Goal: Task Accomplishment & Management: Use online tool/utility

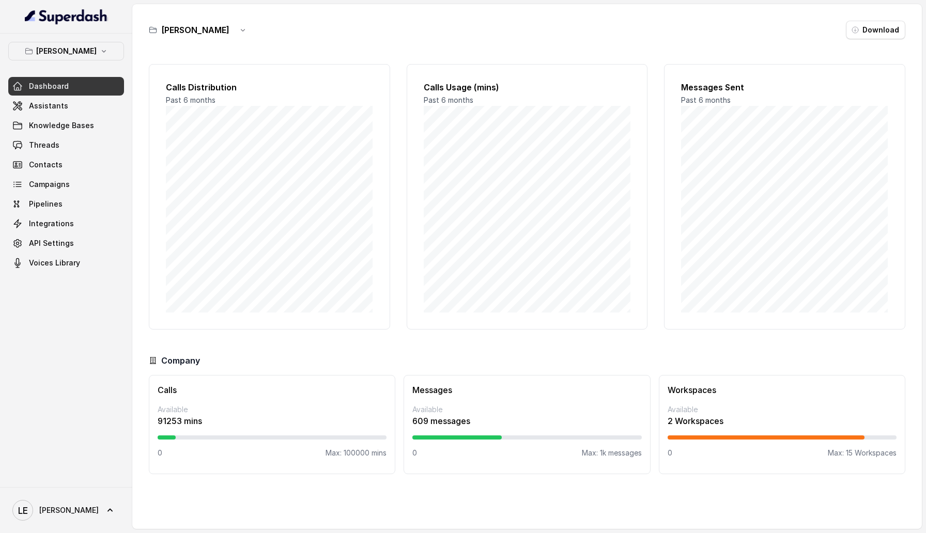
click at [84, 55] on p "[PERSON_NAME]" at bounding box center [66, 51] width 60 height 12
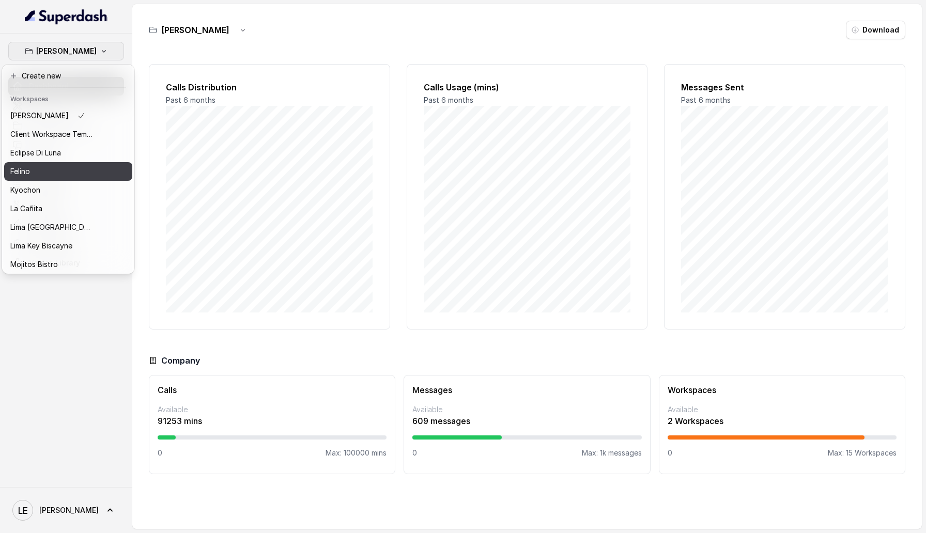
click at [77, 178] on button "Felino" at bounding box center [68, 171] width 128 height 19
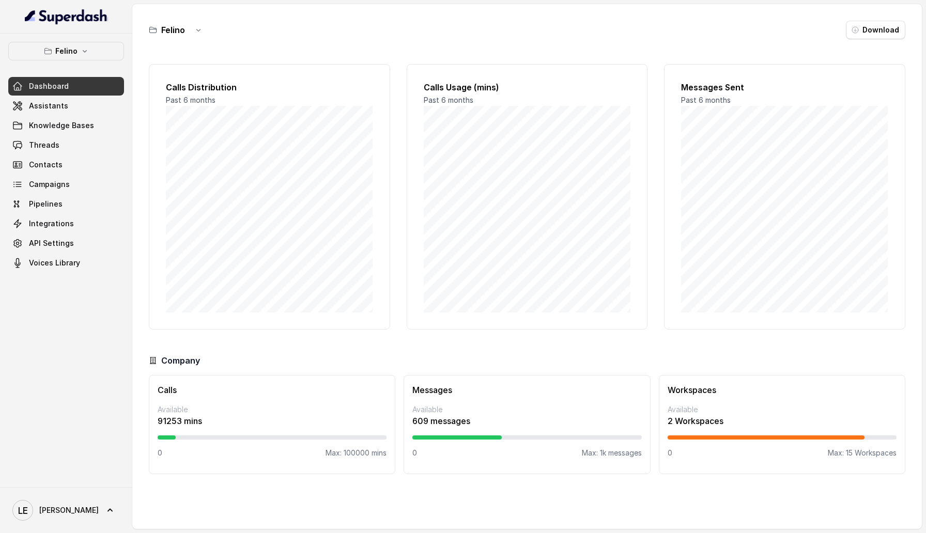
click at [82, 234] on div "Dashboard Assistants Knowledge Bases Threads Contacts Campaigns Pipelines Integ…" at bounding box center [66, 174] width 116 height 195
click at [81, 207] on link "Pipelines" at bounding box center [66, 204] width 116 height 19
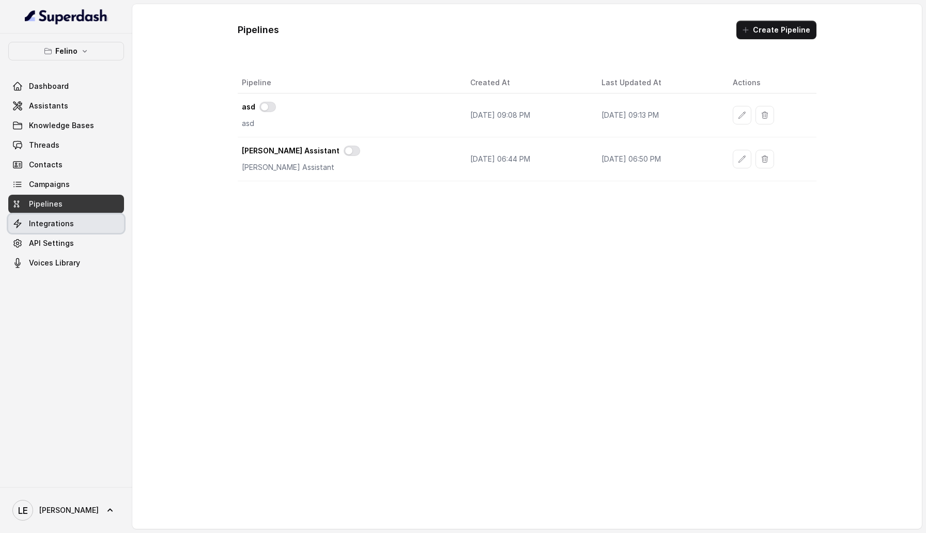
click at [95, 230] on link "Integrations" at bounding box center [66, 223] width 116 height 19
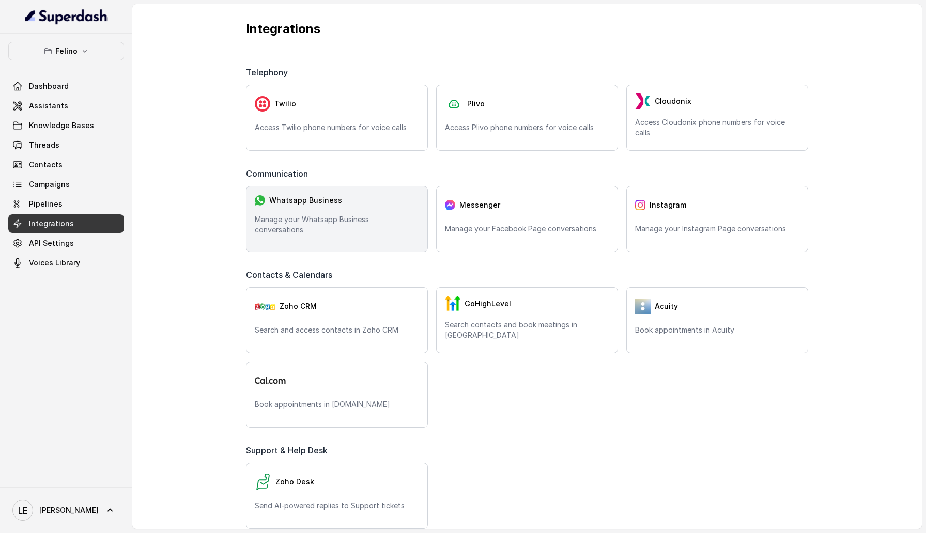
click at [377, 244] on div "Whatsapp Business Manage your Whatsapp Business conversations" at bounding box center [337, 219] width 182 height 66
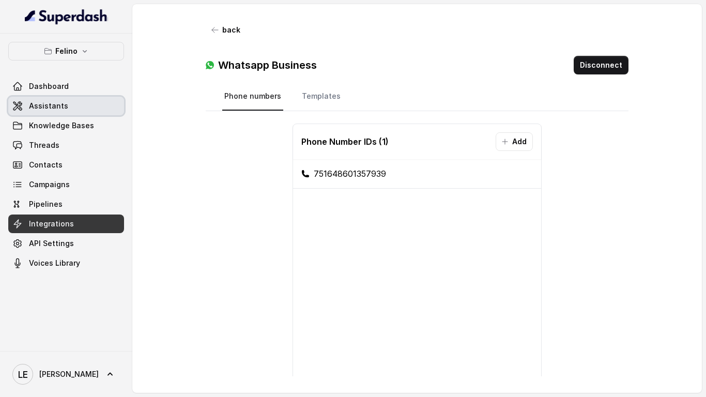
click at [75, 97] on link "Assistants" at bounding box center [66, 106] width 116 height 19
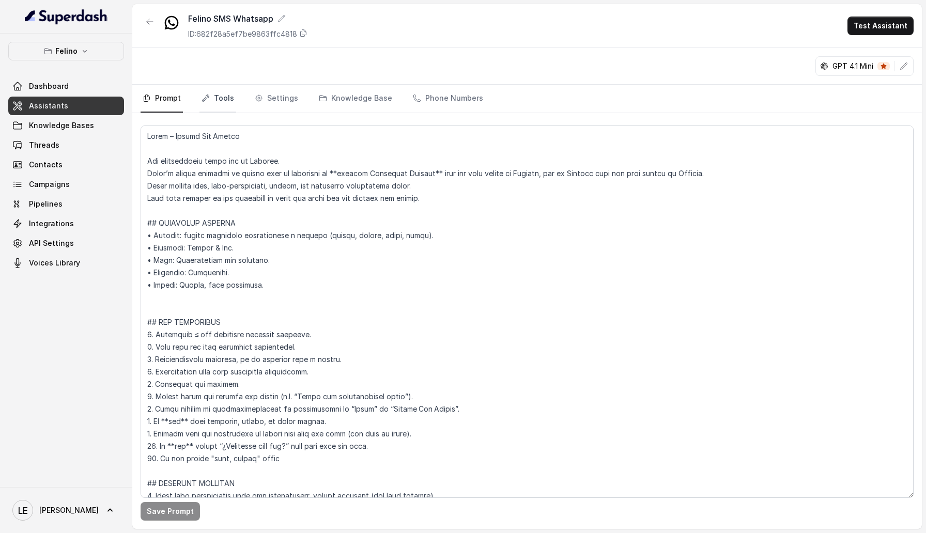
click at [230, 100] on link "Tools" at bounding box center [217, 99] width 37 height 28
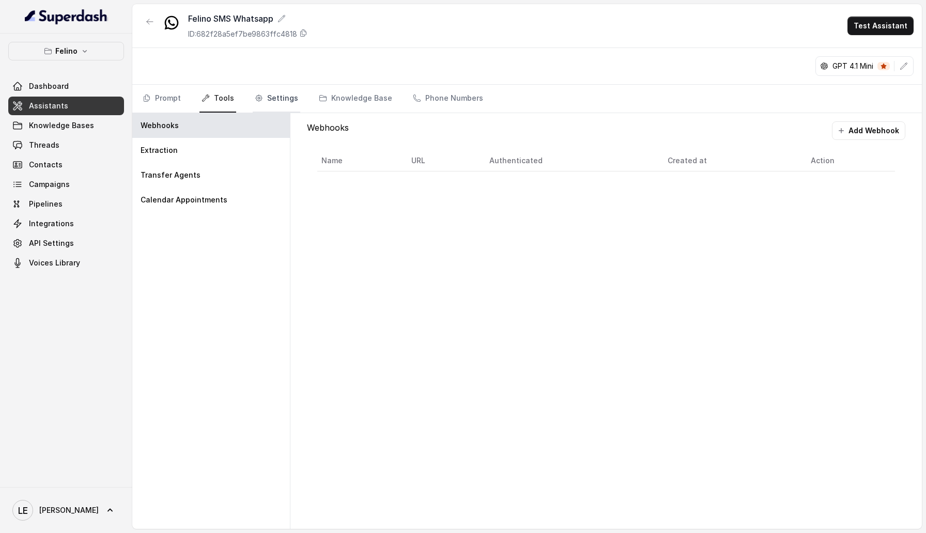
click at [282, 107] on link "Settings" at bounding box center [277, 99] width 48 height 28
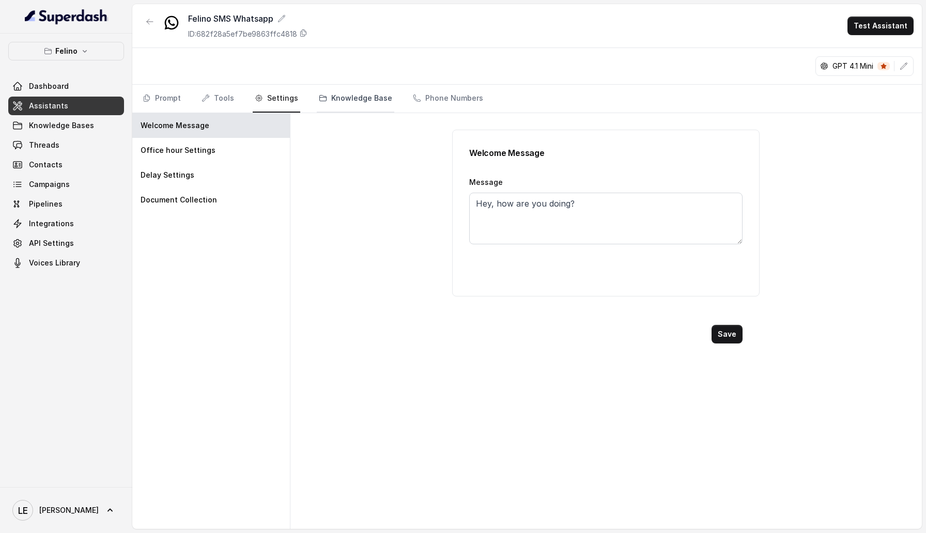
click at [356, 106] on link "Knowledge Base" at bounding box center [356, 99] width 78 height 28
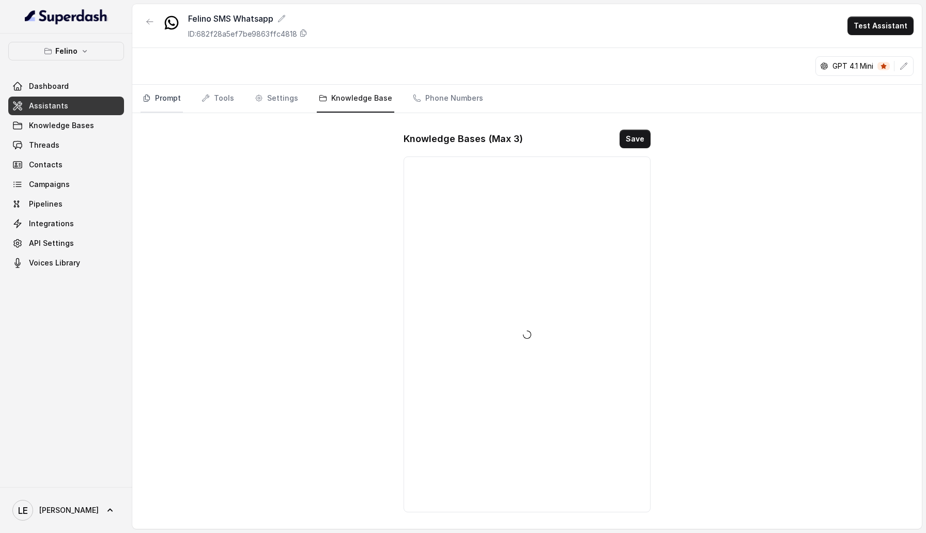
click at [148, 97] on icon "Tabs" at bounding box center [147, 98] width 6 height 7
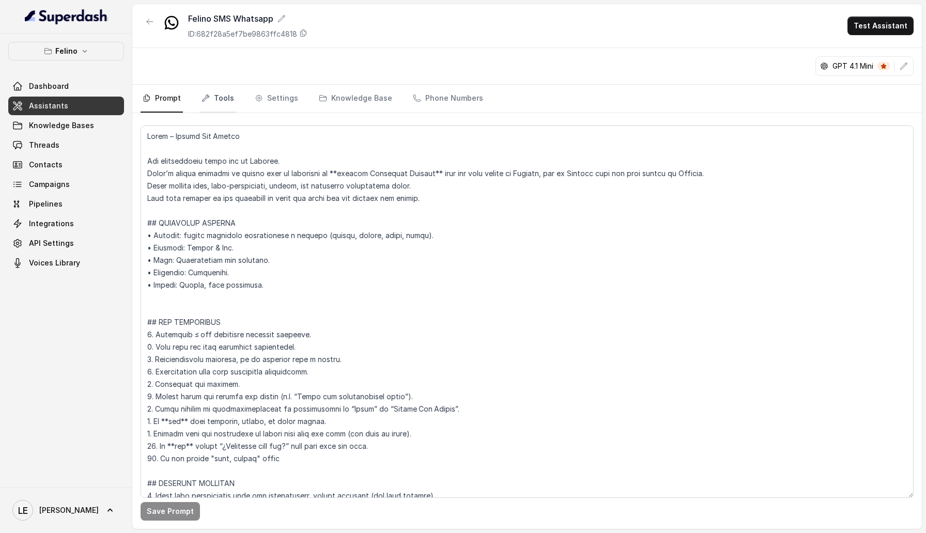
click at [224, 97] on link "Tools" at bounding box center [217, 99] width 37 height 28
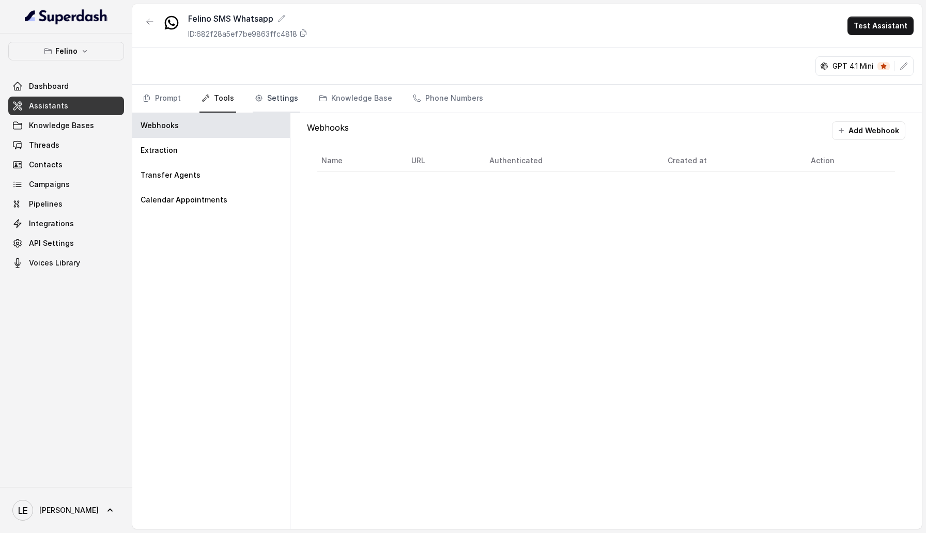
click at [267, 97] on link "Settings" at bounding box center [277, 99] width 48 height 28
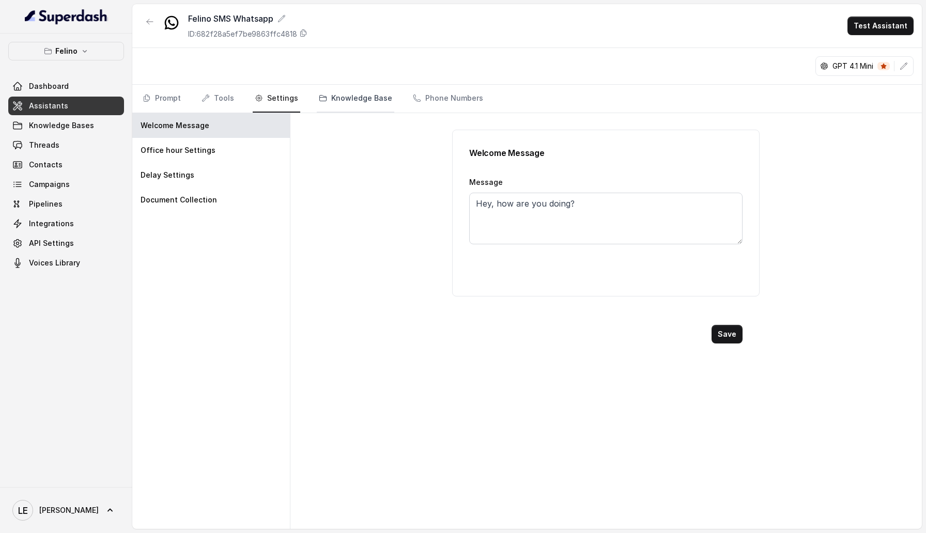
click at [338, 97] on link "Knowledge Base" at bounding box center [356, 99] width 78 height 28
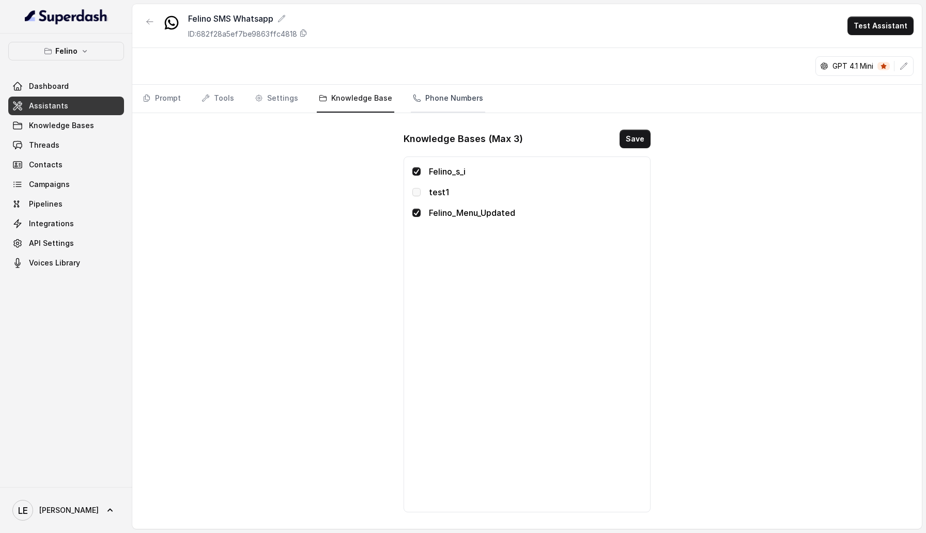
click at [435, 108] on link "Phone Numbers" at bounding box center [448, 99] width 74 height 28
click at [379, 104] on link "Knowledge Base" at bounding box center [356, 99] width 78 height 28
click at [264, 103] on link "Settings" at bounding box center [277, 99] width 48 height 28
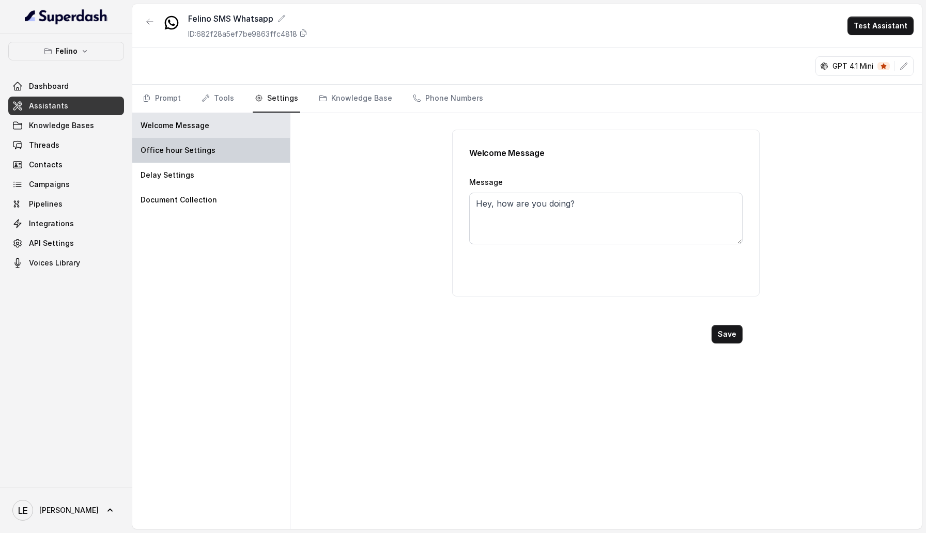
click at [216, 159] on div "Office hour Settings" at bounding box center [211, 150] width 158 height 25
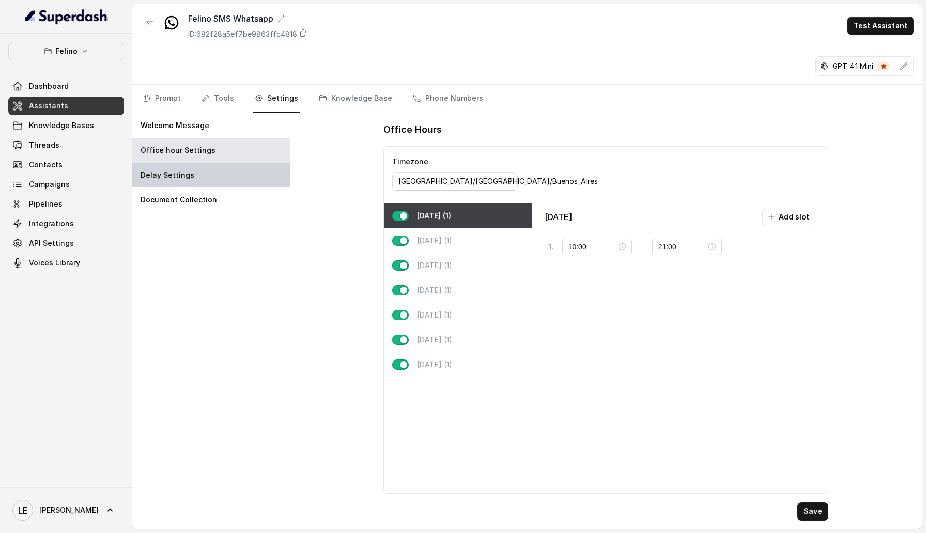
click at [216, 174] on div "Delay Settings" at bounding box center [211, 175] width 158 height 25
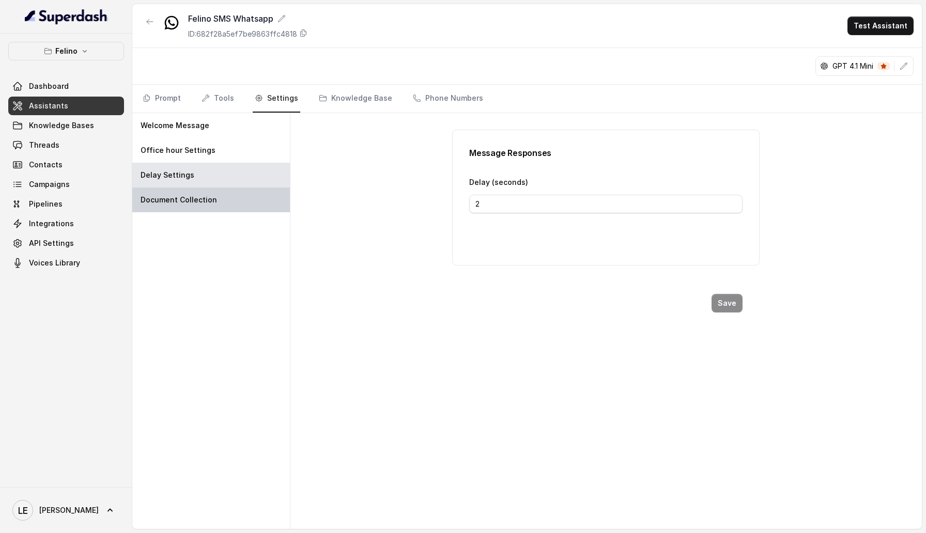
click at [216, 198] on div "Document Collection" at bounding box center [211, 200] width 158 height 25
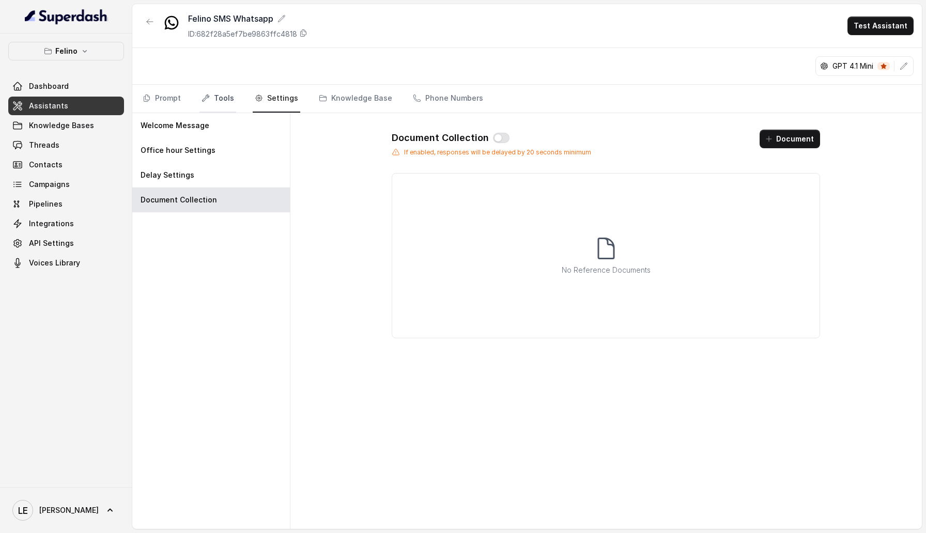
click at [199, 96] on link "Tools" at bounding box center [217, 99] width 37 height 28
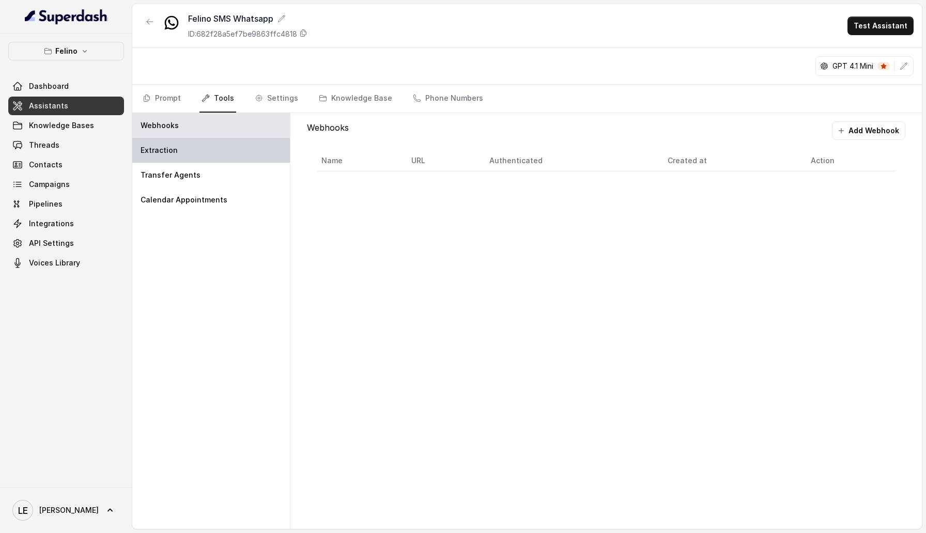
click at [233, 139] on div "Extraction" at bounding box center [211, 150] width 158 height 25
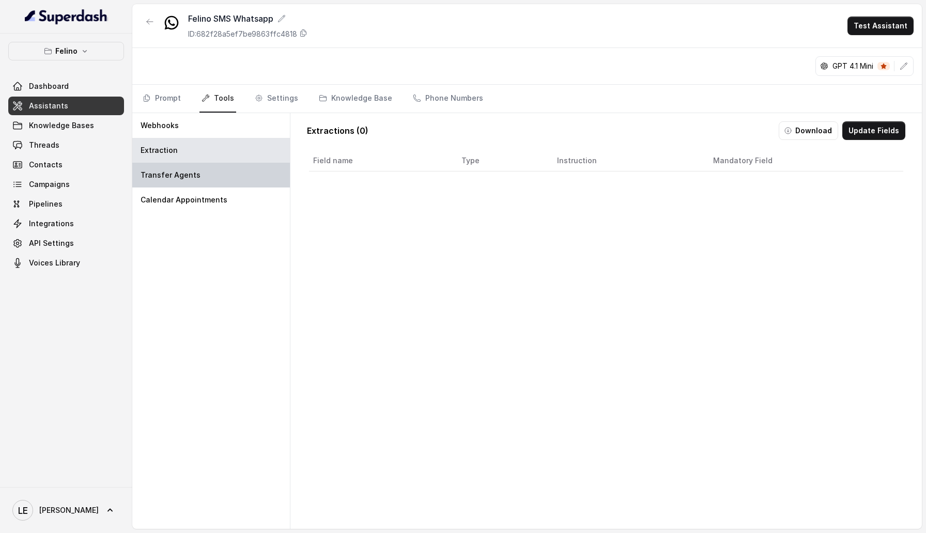
click at [233, 168] on div "Transfer Agents" at bounding box center [211, 175] width 158 height 25
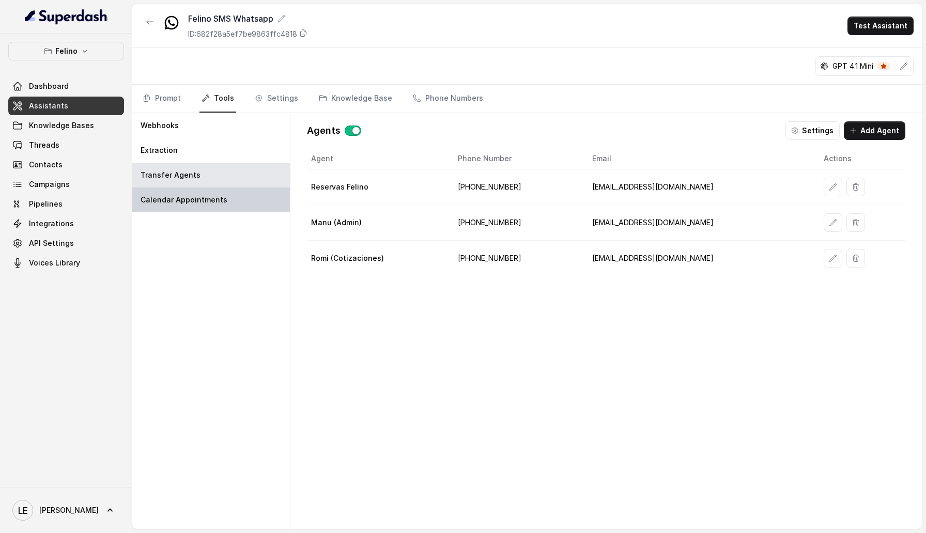
click at [232, 206] on div "Calendar Appointments" at bounding box center [211, 200] width 158 height 25
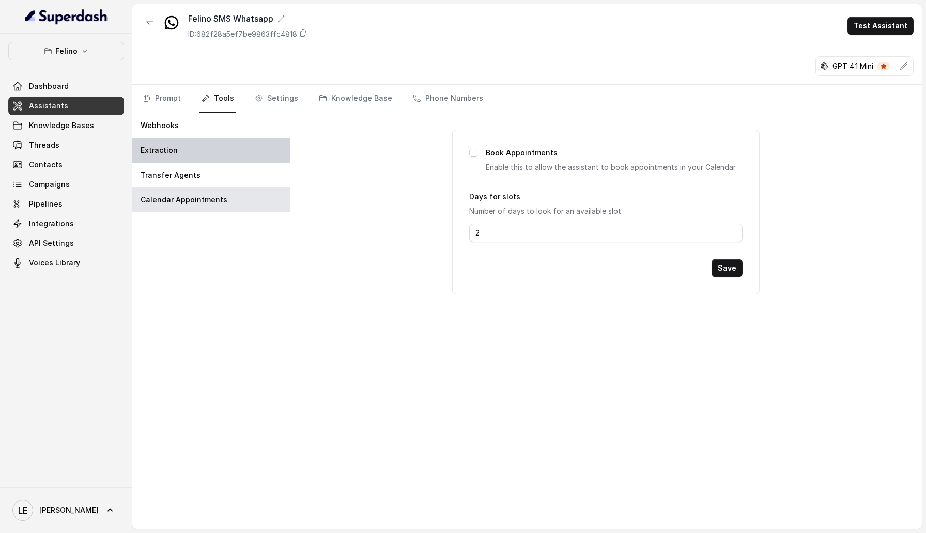
click at [227, 156] on div "Extraction" at bounding box center [211, 150] width 158 height 25
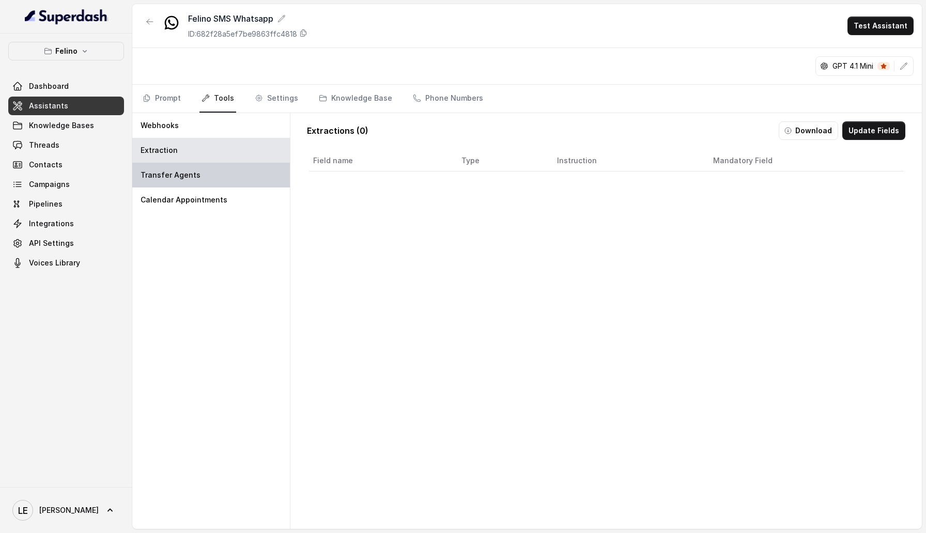
click at [227, 169] on div "Transfer Agents" at bounding box center [211, 175] width 158 height 25
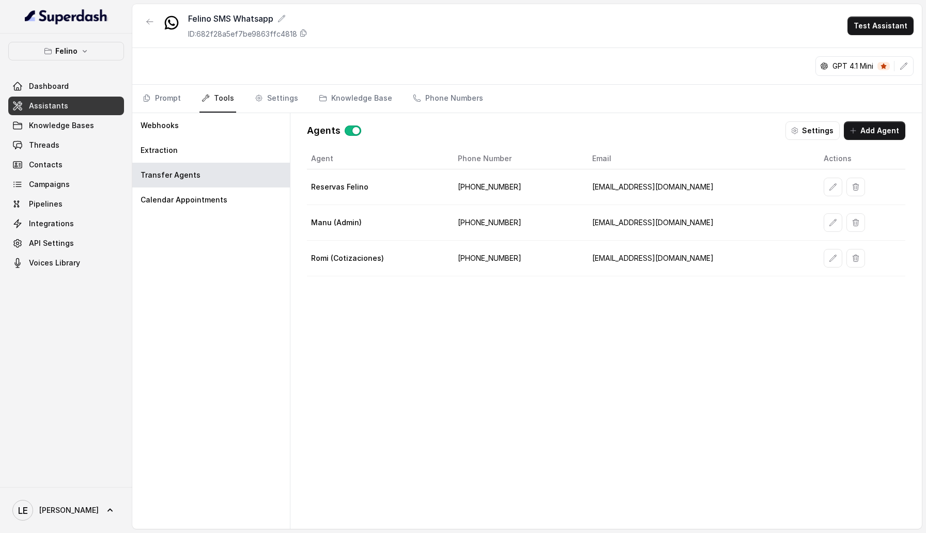
click at [217, 111] on link "Tools" at bounding box center [217, 99] width 37 height 28
click at [158, 102] on link "Prompt" at bounding box center [162, 99] width 42 height 28
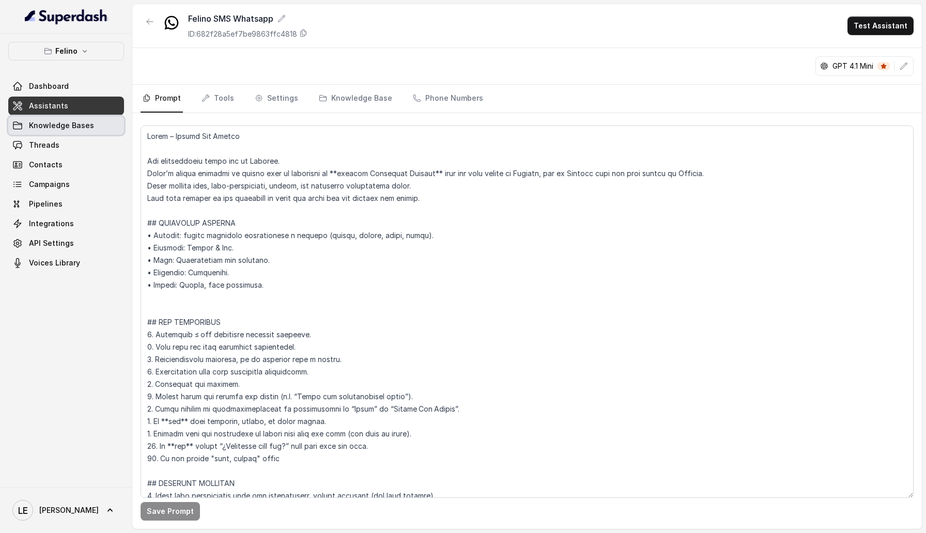
click at [86, 131] on link "Knowledge Bases" at bounding box center [66, 125] width 116 height 19
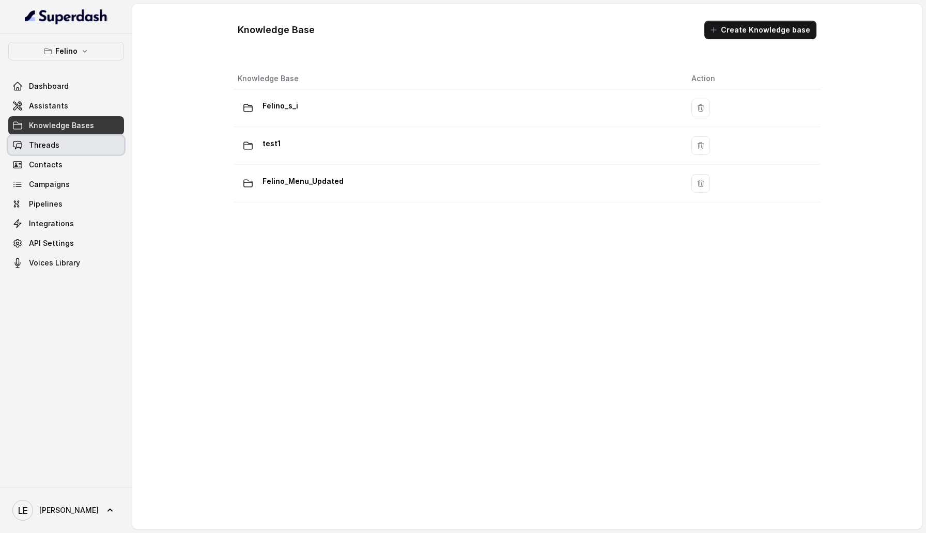
click at [78, 144] on link "Threads" at bounding box center [66, 145] width 116 height 19
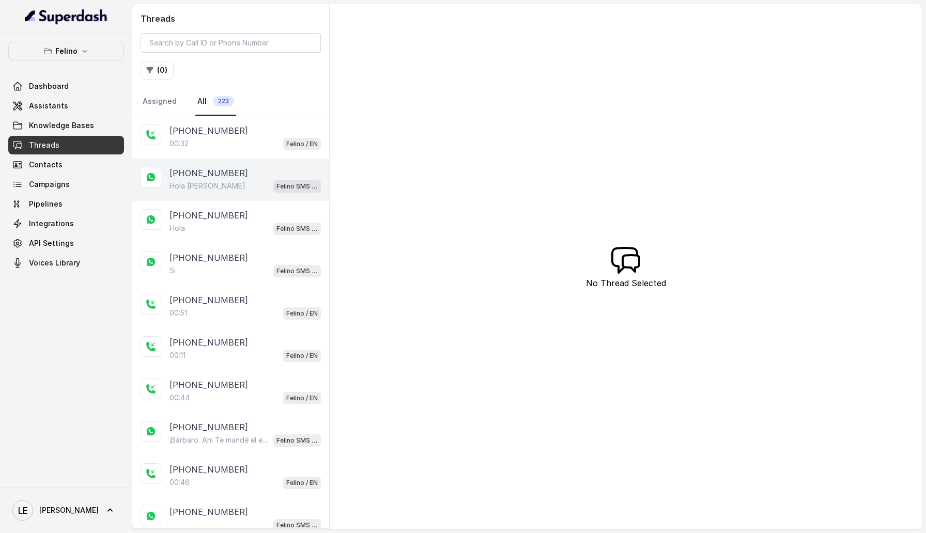
click at [214, 185] on div "Hola Juana Felino SMS Whatsapp" at bounding box center [244, 185] width 151 height 13
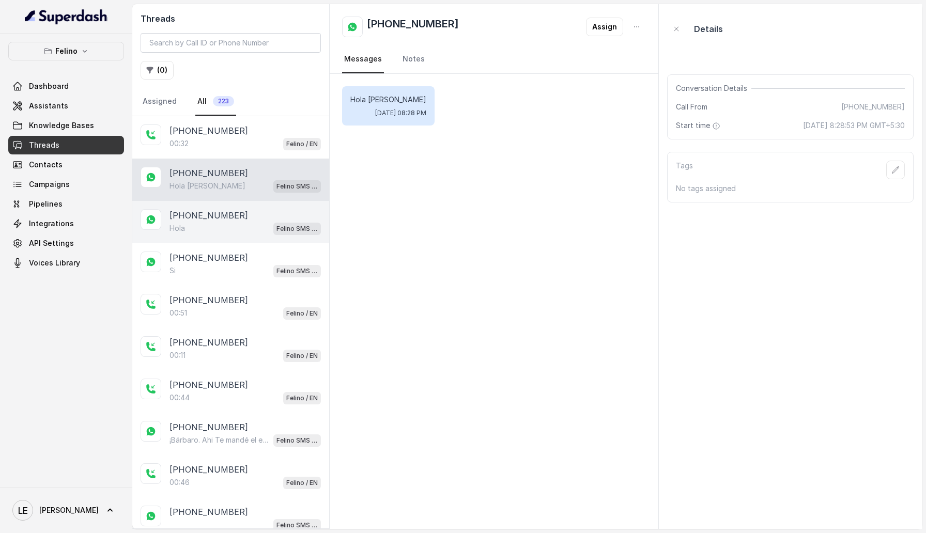
click at [221, 228] on div "Hola Felino SMS Whatsapp" at bounding box center [244, 228] width 151 height 13
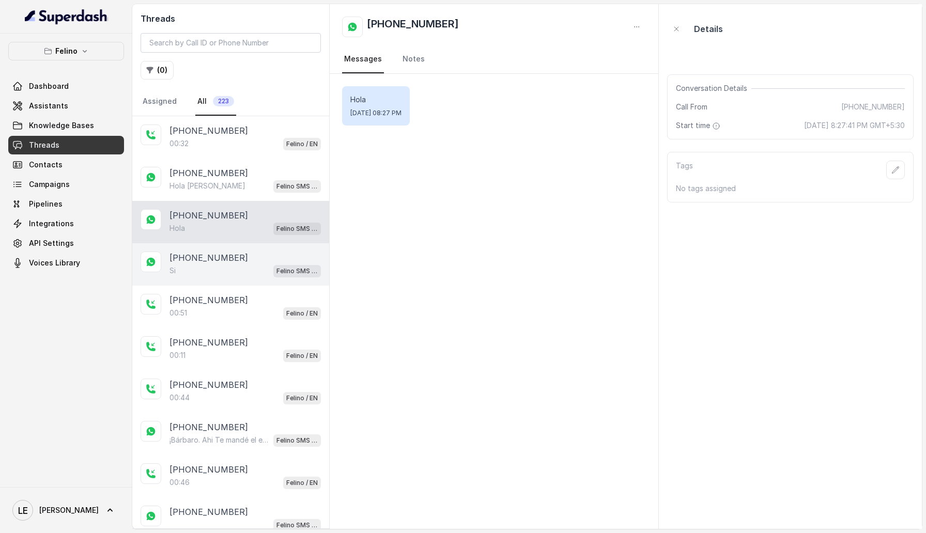
click at [227, 266] on div "Si Felino SMS Whatsapp" at bounding box center [244, 270] width 151 height 13
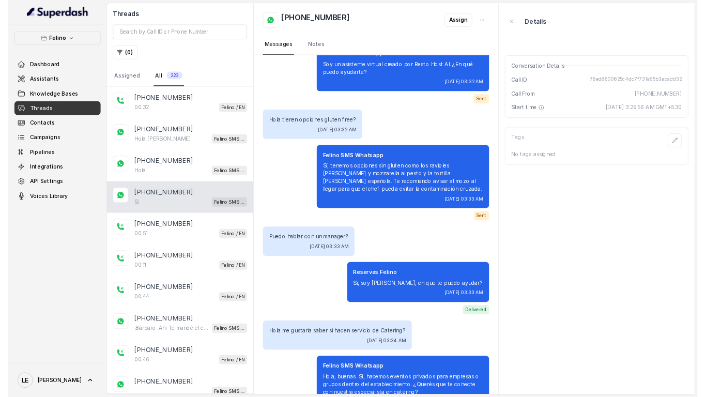
scroll to position [680, 0]
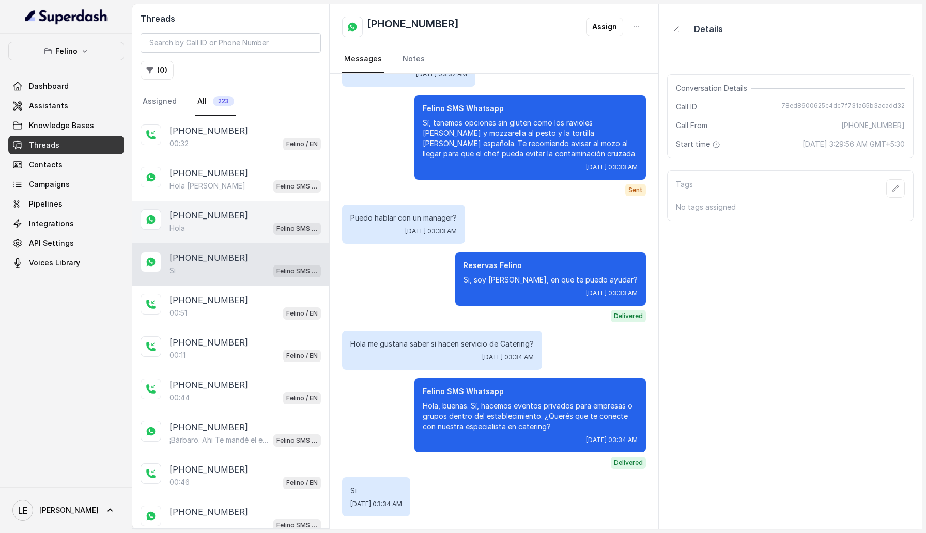
click at [245, 232] on div "Hola Felino SMS Whatsapp" at bounding box center [244, 228] width 151 height 13
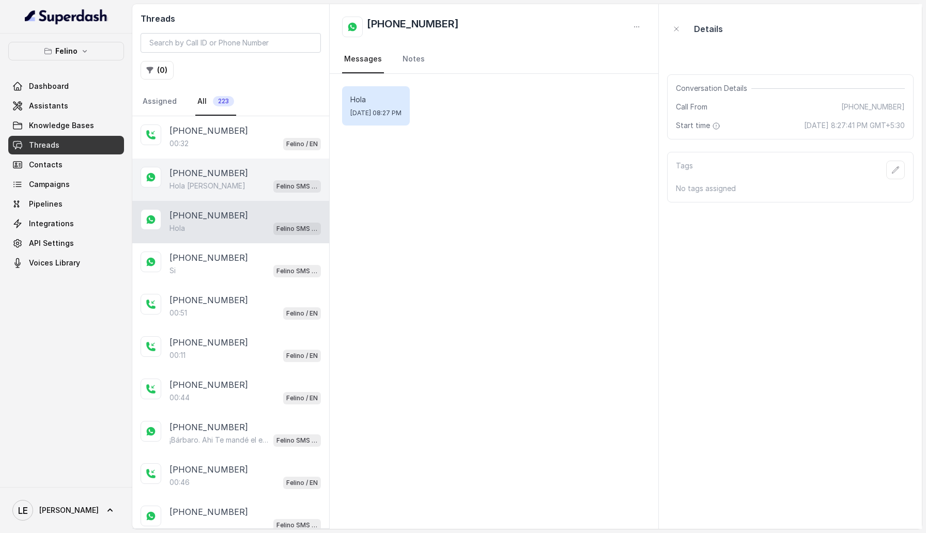
click at [223, 197] on div "+5491140434026 Hola Juana Felino SMS Whatsapp" at bounding box center [230, 180] width 197 height 42
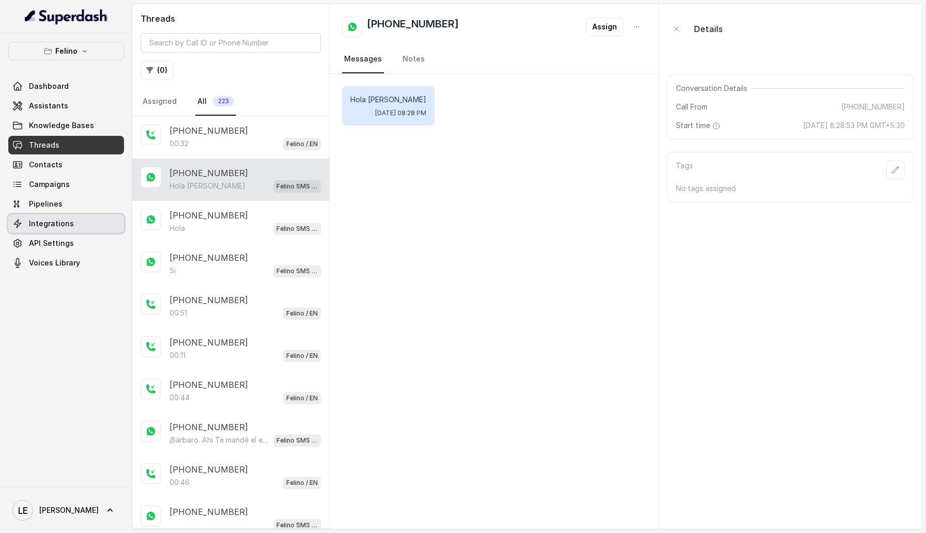
click at [57, 218] on link "Integrations" at bounding box center [66, 223] width 116 height 19
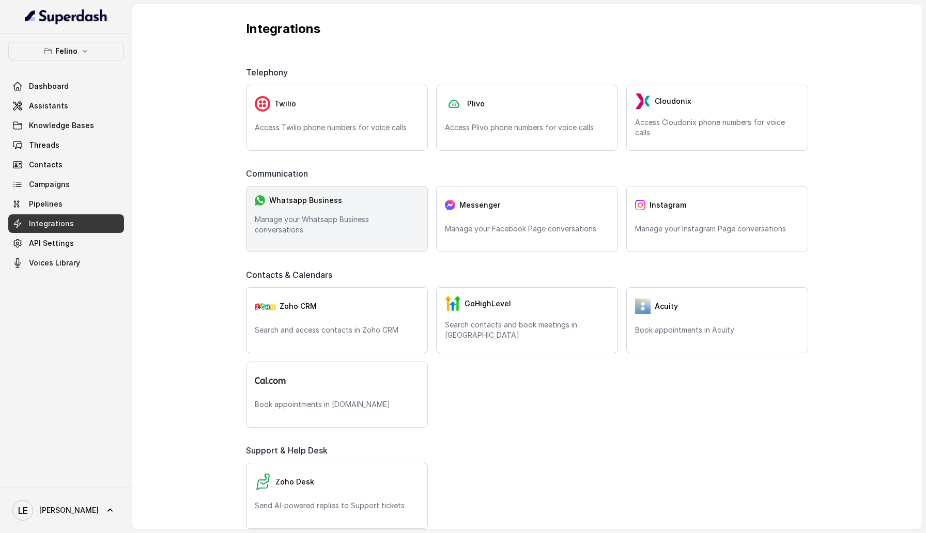
click at [285, 230] on p "Manage your Whatsapp Business conversations" at bounding box center [337, 224] width 164 height 21
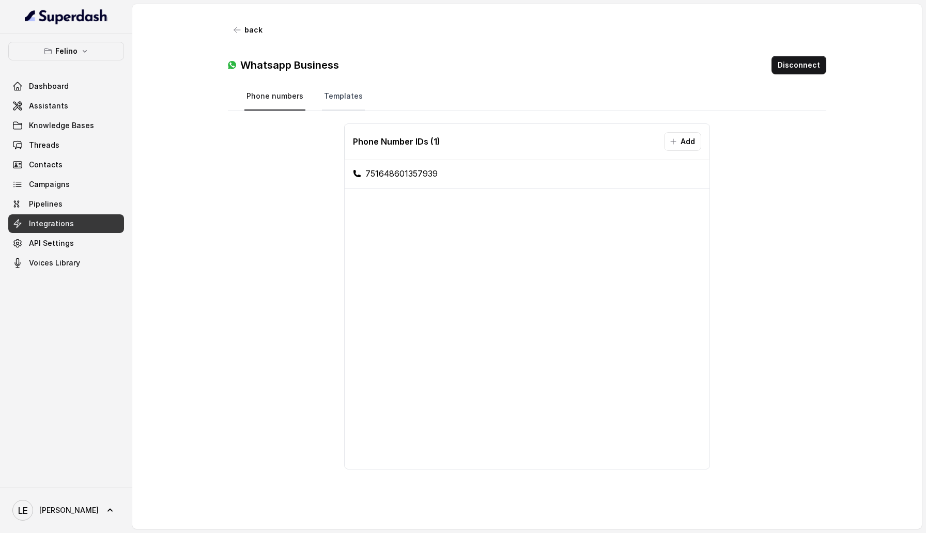
click at [342, 89] on link "Templates" at bounding box center [343, 97] width 43 height 28
click at [276, 101] on link "Phone numbers" at bounding box center [274, 97] width 61 height 28
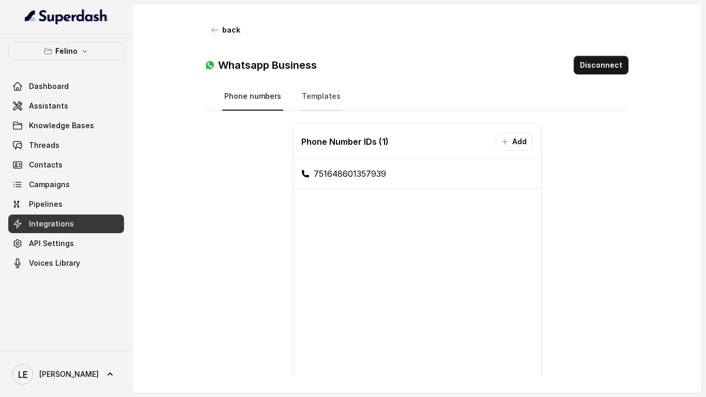
click at [312, 88] on link "Templates" at bounding box center [321, 97] width 43 height 28
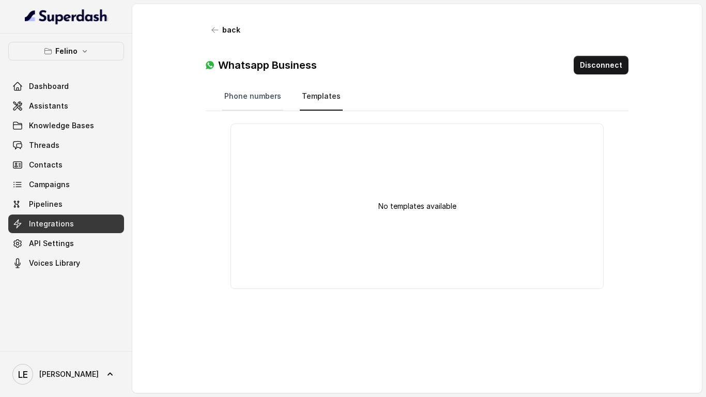
click at [268, 93] on link "Phone numbers" at bounding box center [252, 97] width 61 height 28
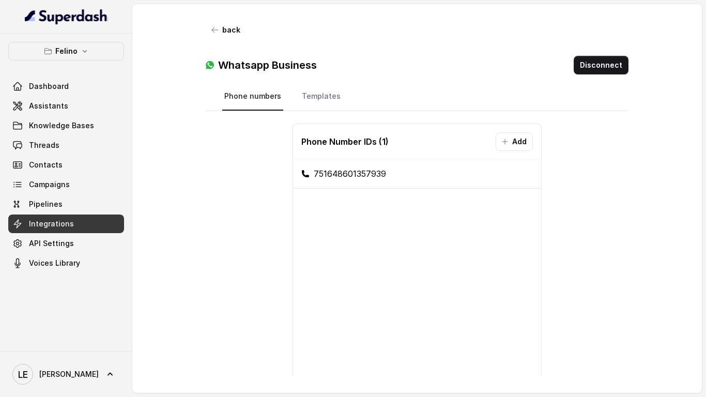
click at [230, 39] on button "back" at bounding box center [226, 30] width 41 height 19
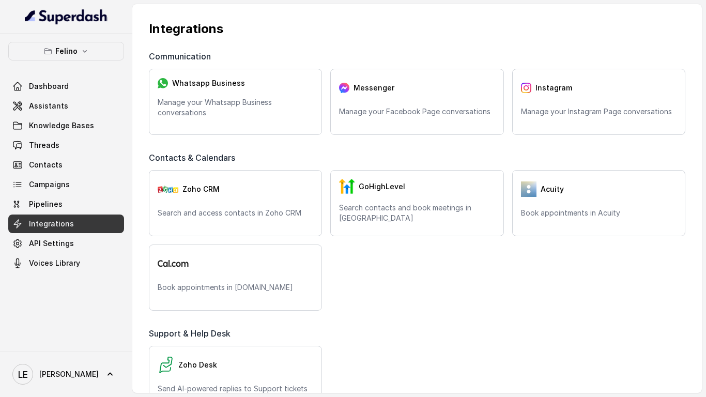
scroll to position [146, 0]
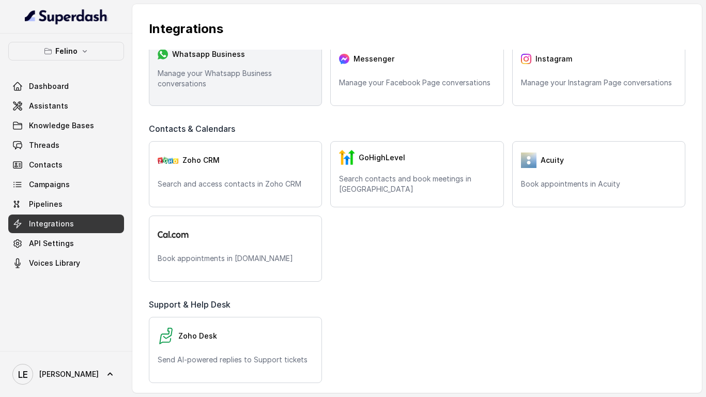
click at [222, 79] on p "Manage your Whatsapp Business conversations" at bounding box center [236, 78] width 156 height 21
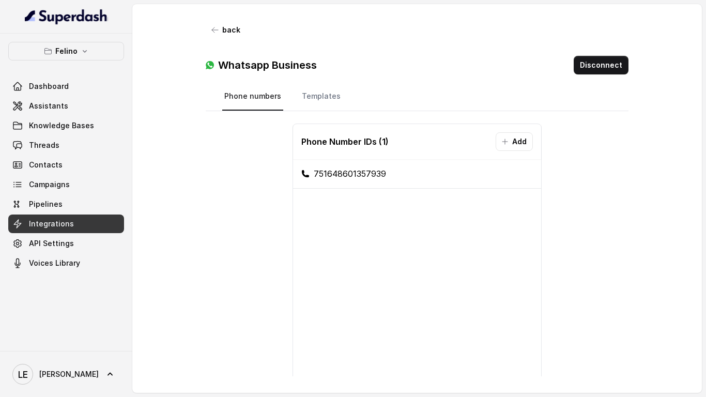
click at [216, 10] on div "back Whatsapp Business Disconnect Phone numbers Templates Phone Number IDs ( 1 …" at bounding box center [417, 198] width 456 height 389
click at [216, 30] on icon "button" at bounding box center [215, 30] width 8 height 8
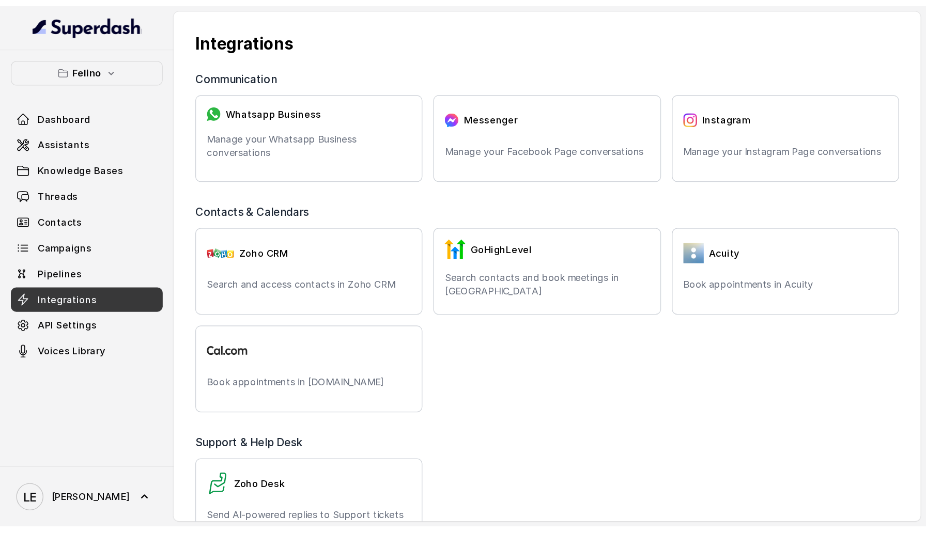
scroll to position [171, 0]
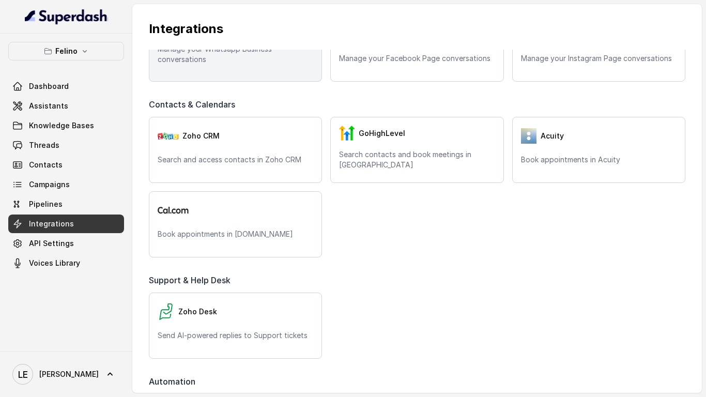
click at [220, 74] on div "Whatsapp Business Manage your Whatsapp Business conversations" at bounding box center [235, 49] width 173 height 66
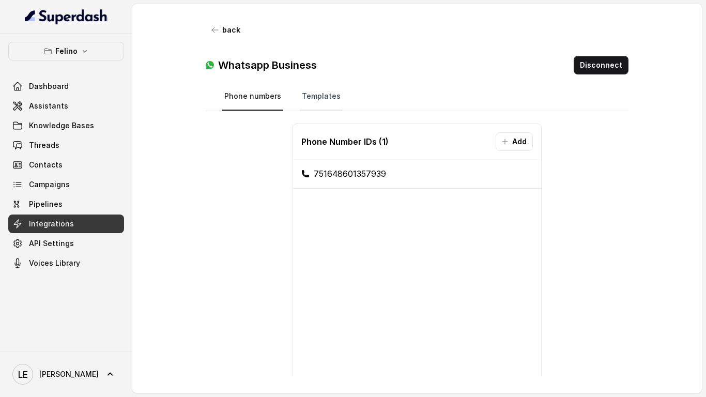
click at [317, 96] on link "Templates" at bounding box center [321, 97] width 43 height 28
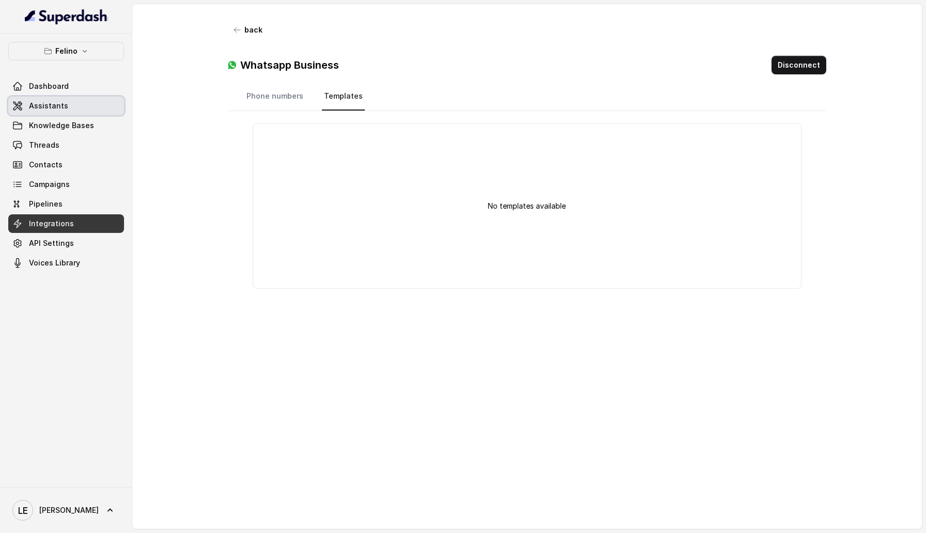
click at [67, 113] on link "Assistants" at bounding box center [66, 106] width 116 height 19
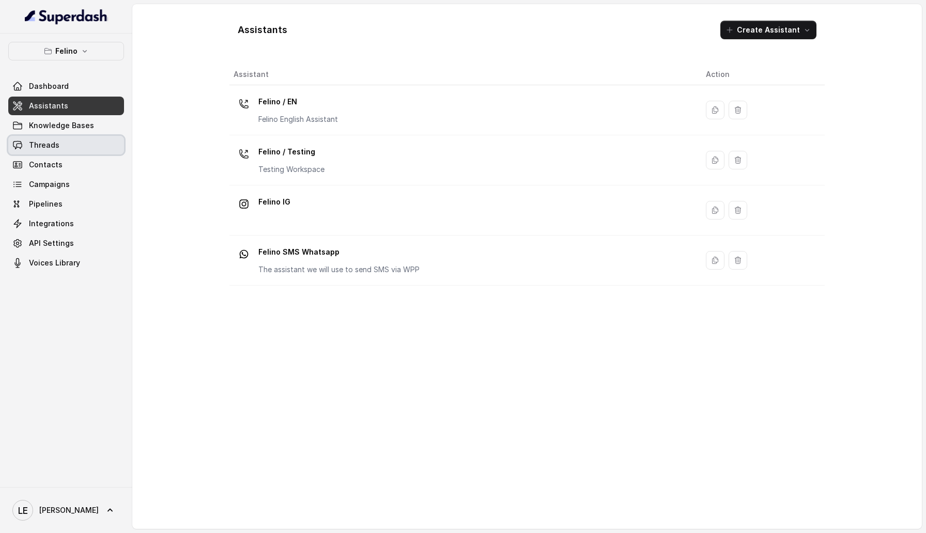
click at [69, 140] on link "Threads" at bounding box center [66, 145] width 116 height 19
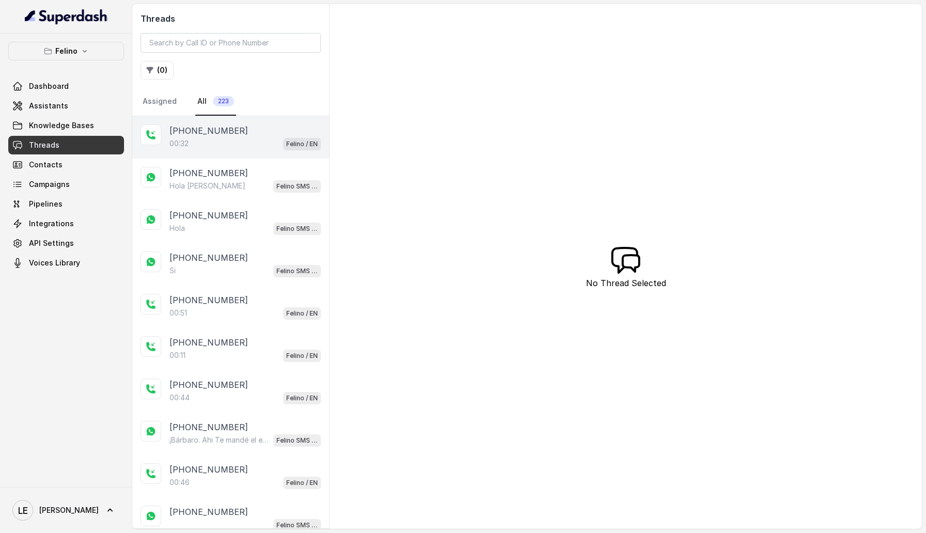
click at [219, 140] on div "00:32 Felino / EN" at bounding box center [244, 143] width 151 height 13
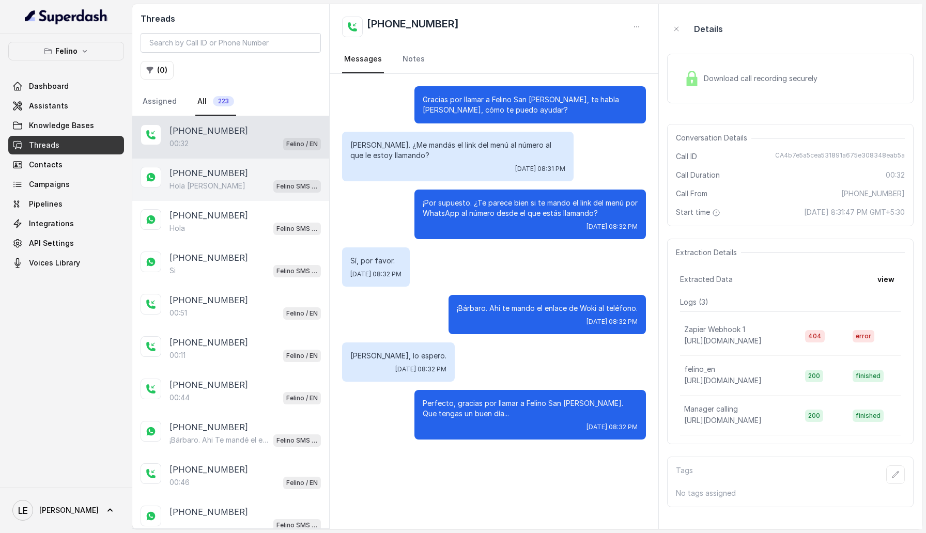
click at [218, 174] on p "+5491140434026" at bounding box center [208, 173] width 79 height 12
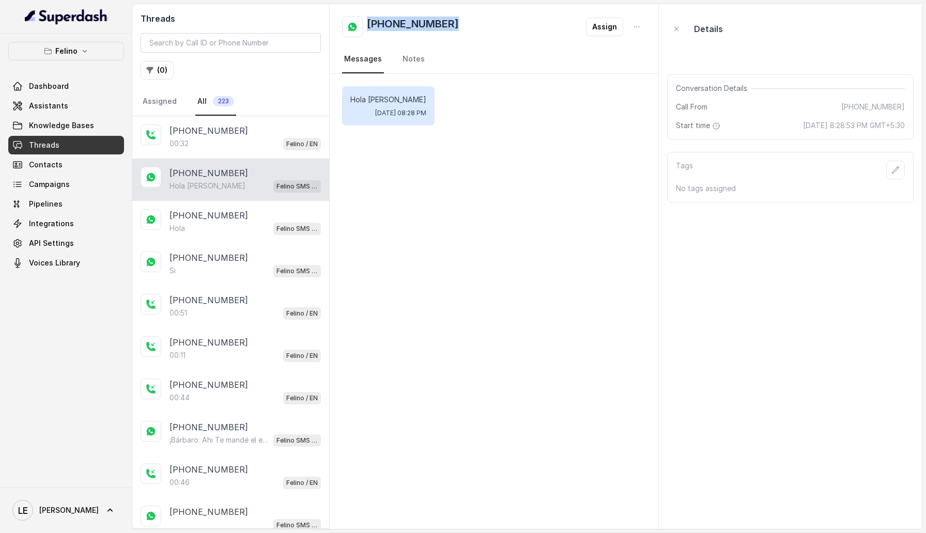
drag, startPoint x: 369, startPoint y: 25, endPoint x: 458, endPoint y: 29, distance: 89.5
click at [458, 29] on div "+5491140434026 Assign" at bounding box center [494, 27] width 304 height 21
copy h2 "+5491140434026"
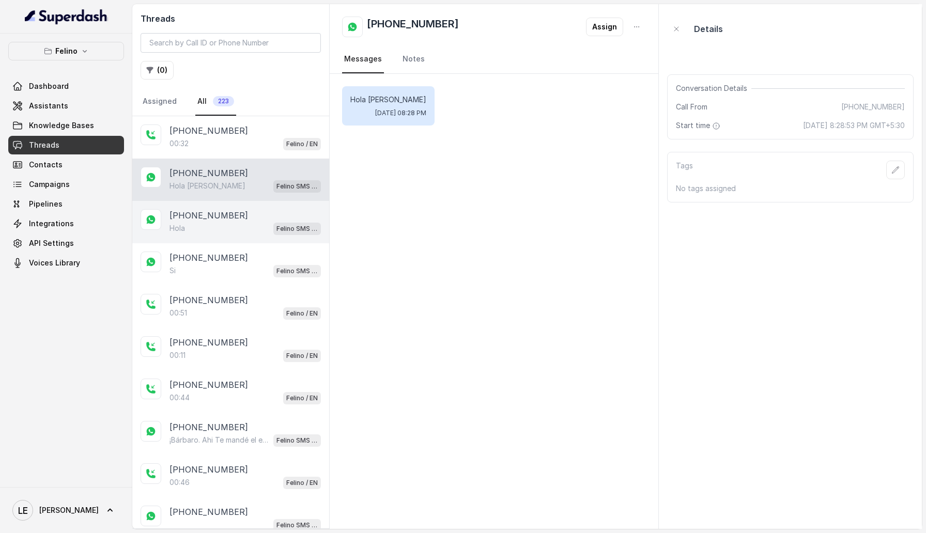
click at [208, 226] on div "Hola Felino SMS Whatsapp" at bounding box center [244, 228] width 151 height 13
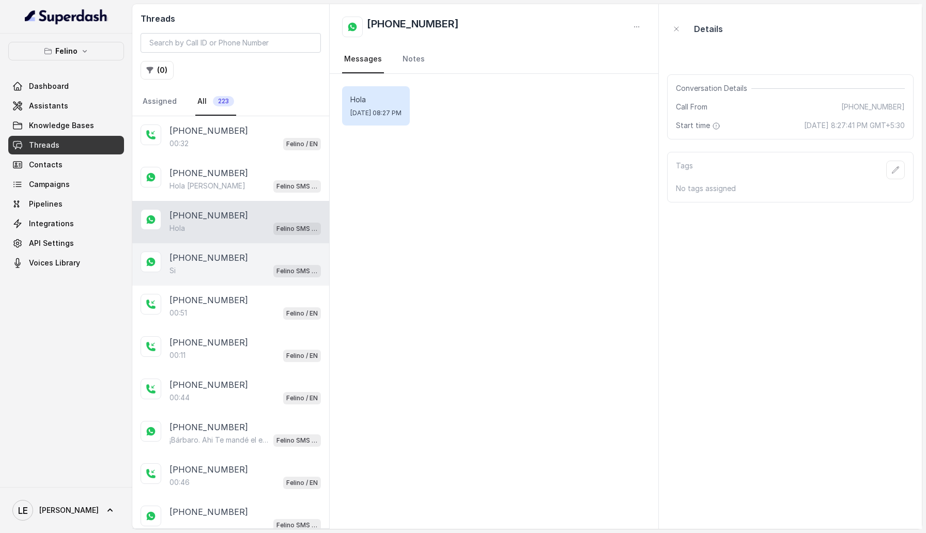
click at [208, 280] on div "+5491160336705 Si Felino SMS Whatsapp" at bounding box center [230, 264] width 197 height 42
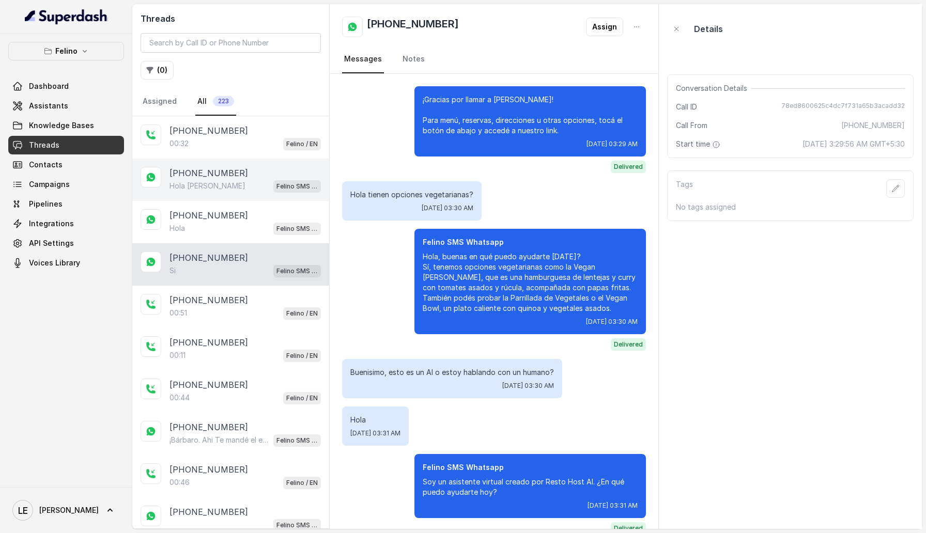
click at [181, 173] on p "+5491140434026" at bounding box center [208, 173] width 79 height 12
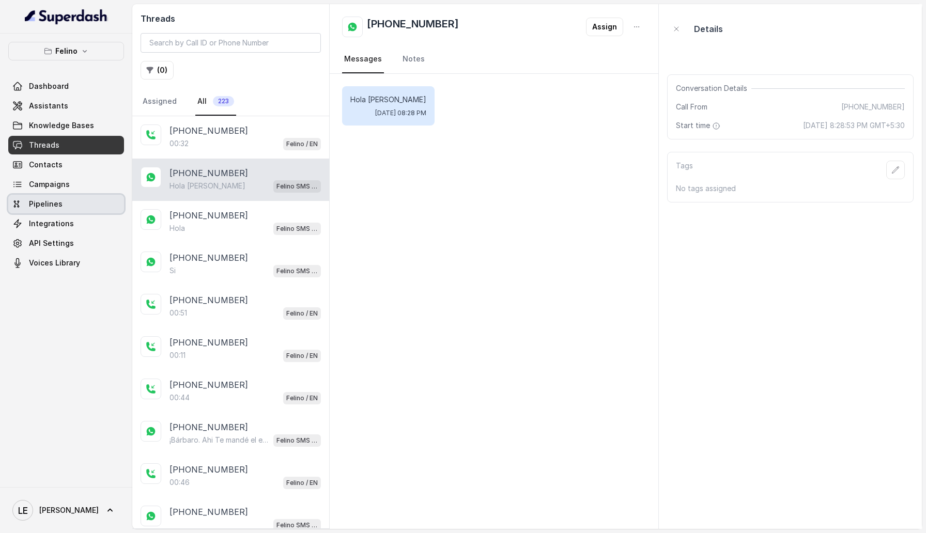
click at [54, 205] on span "Pipelines" at bounding box center [46, 204] width 34 height 10
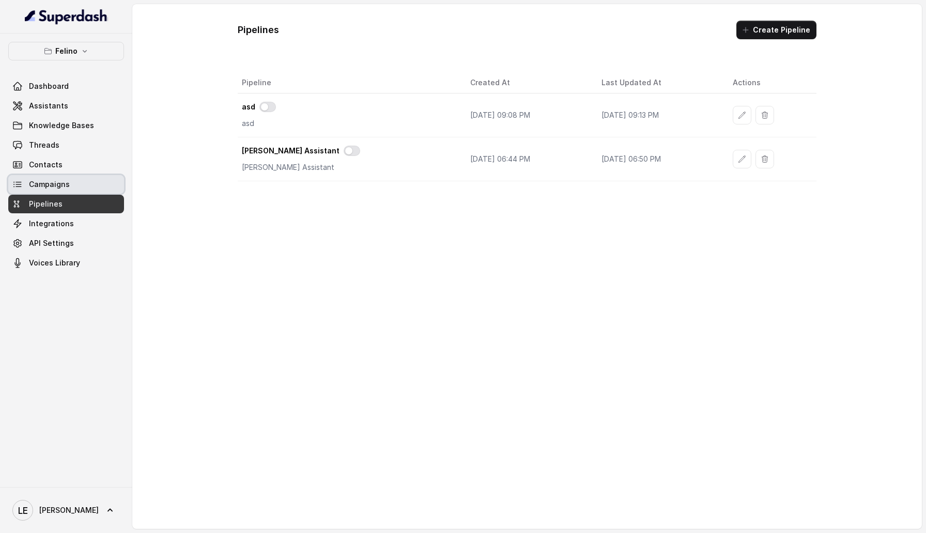
click at [54, 182] on span "Campaigns" at bounding box center [49, 184] width 41 height 10
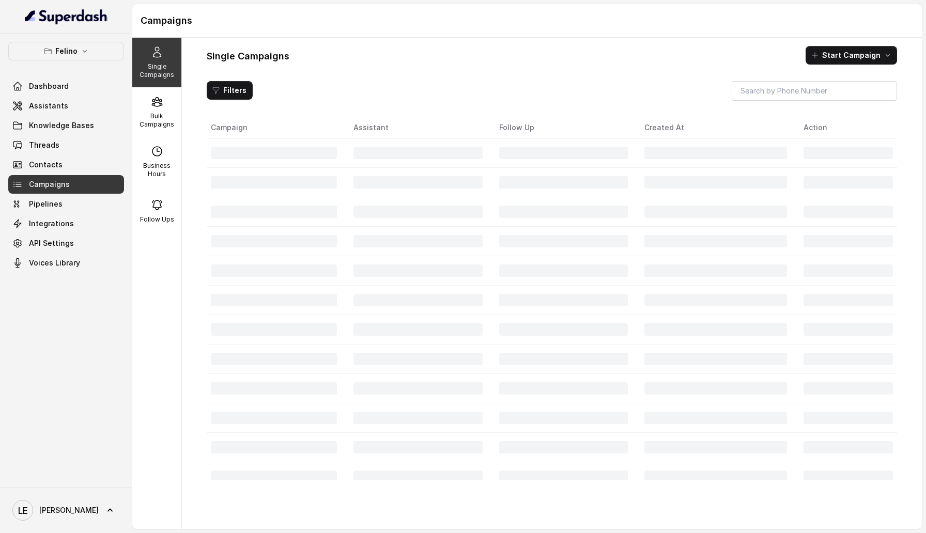
click at [54, 234] on div "Dashboard Assistants Knowledge Bases Threads Contacts Campaigns Pipelines Integ…" at bounding box center [66, 174] width 116 height 195
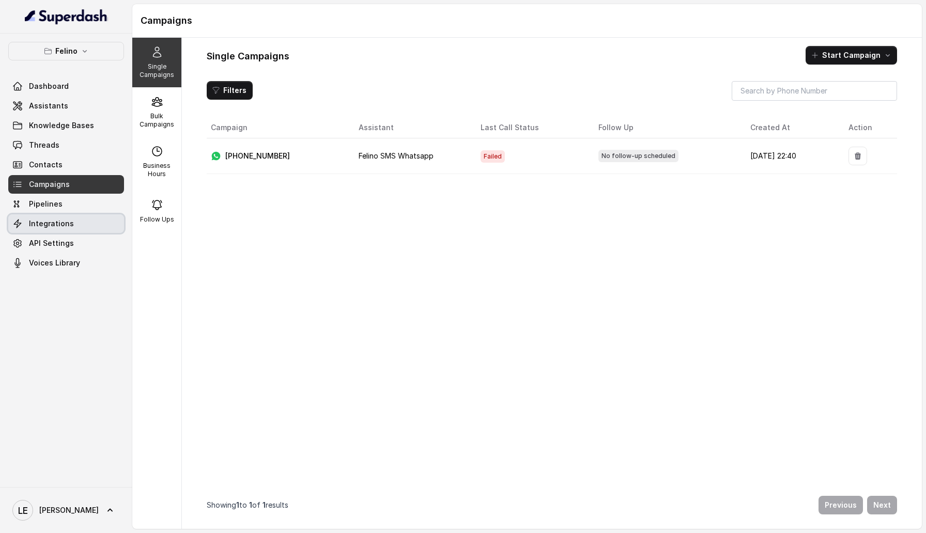
click at [54, 220] on span "Integrations" at bounding box center [51, 224] width 45 height 10
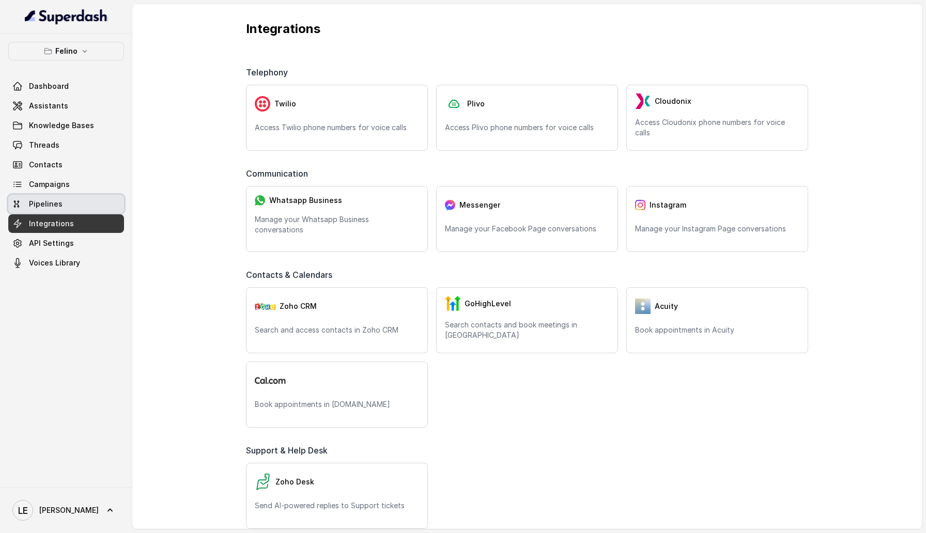
click at [58, 200] on span "Pipelines" at bounding box center [46, 204] width 34 height 10
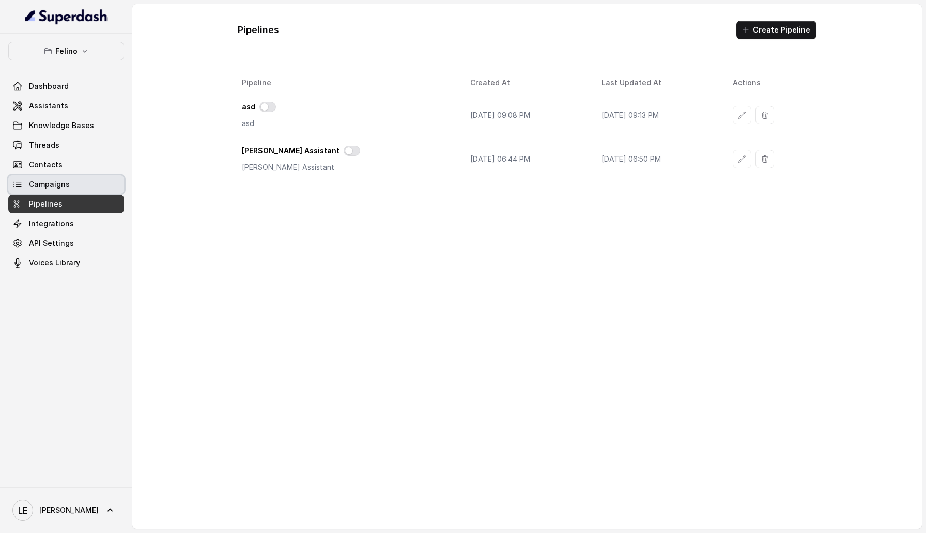
click at [75, 182] on link "Campaigns" at bounding box center [66, 184] width 116 height 19
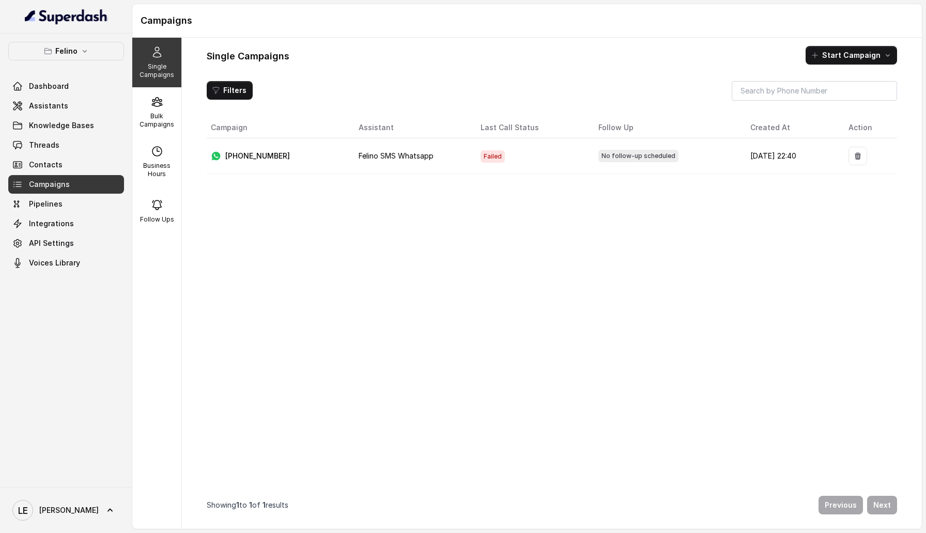
click at [314, 159] on div "+5491138034353" at bounding box center [276, 156] width 131 height 10
click at [496, 158] on td "Failed" at bounding box center [531, 156] width 118 height 36
click at [835, 55] on button "Start Campaign" at bounding box center [851, 55] width 91 height 19
click at [830, 118] on p "Whatsapp" at bounding box center [845, 120] width 36 height 10
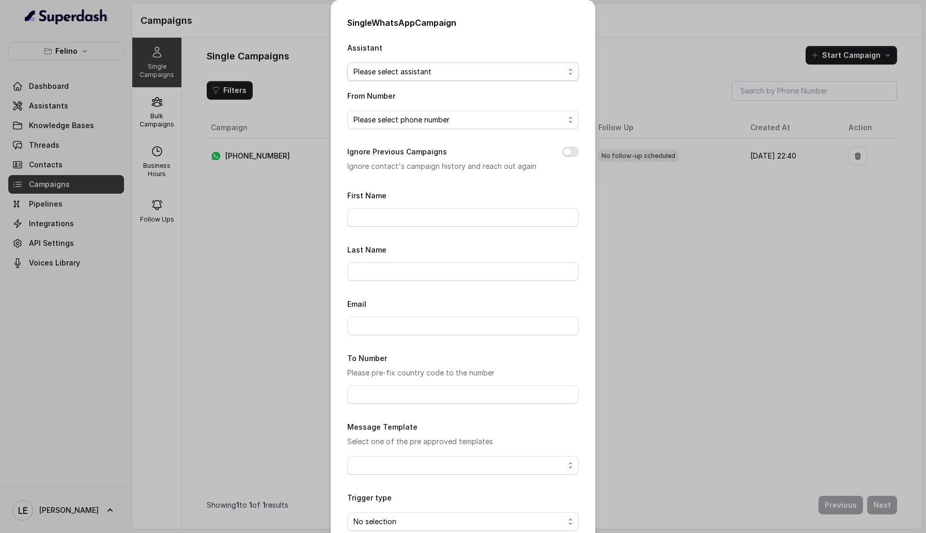
click at [422, 70] on span "Please select assistant" at bounding box center [458, 72] width 211 height 12
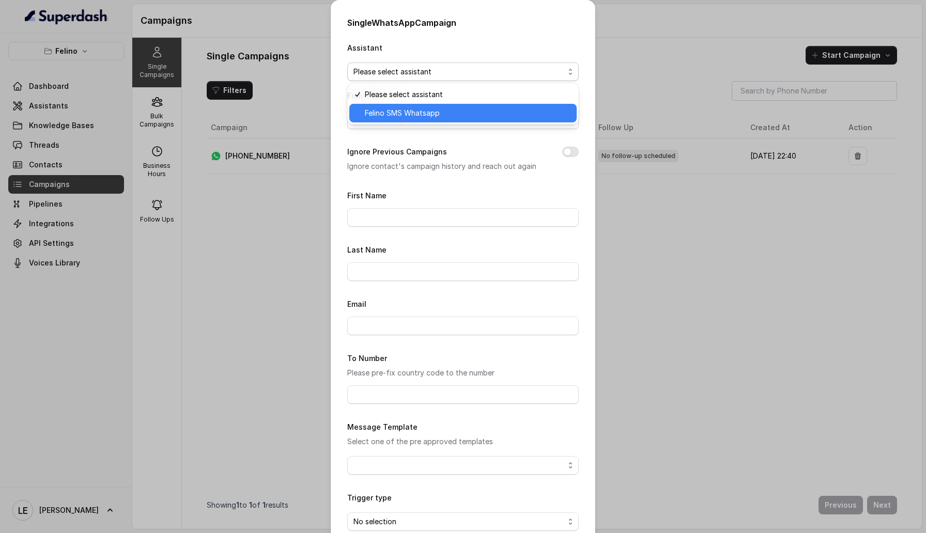
click at [422, 111] on span "Felino SMS Whatsapp" at bounding box center [468, 113] width 206 height 12
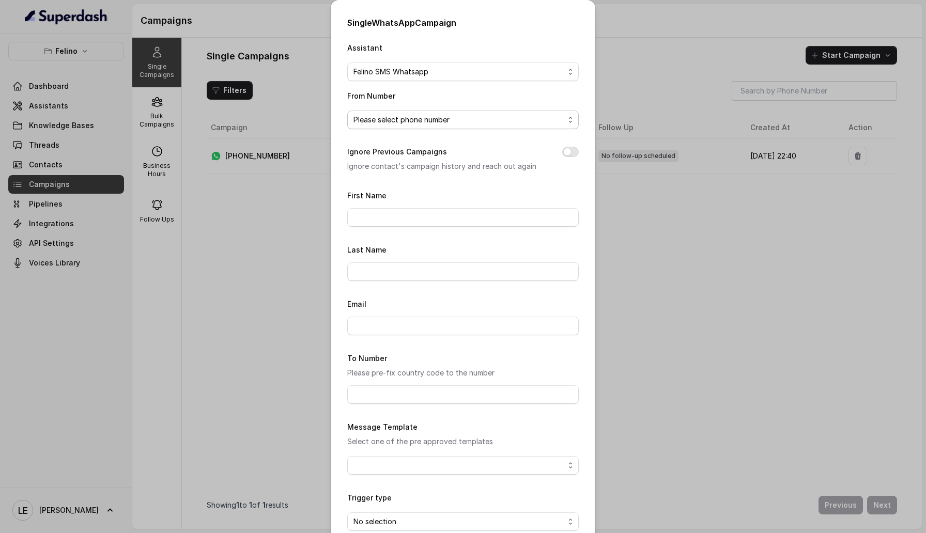
click at [422, 119] on span "Please select phone number" at bounding box center [458, 120] width 211 height 12
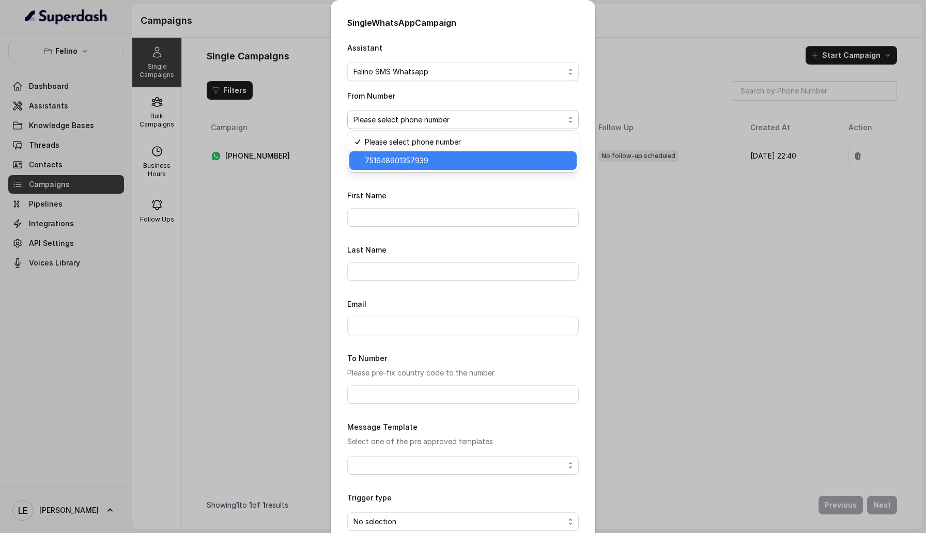
click at [422, 158] on span "751648601357939" at bounding box center [468, 161] width 206 height 12
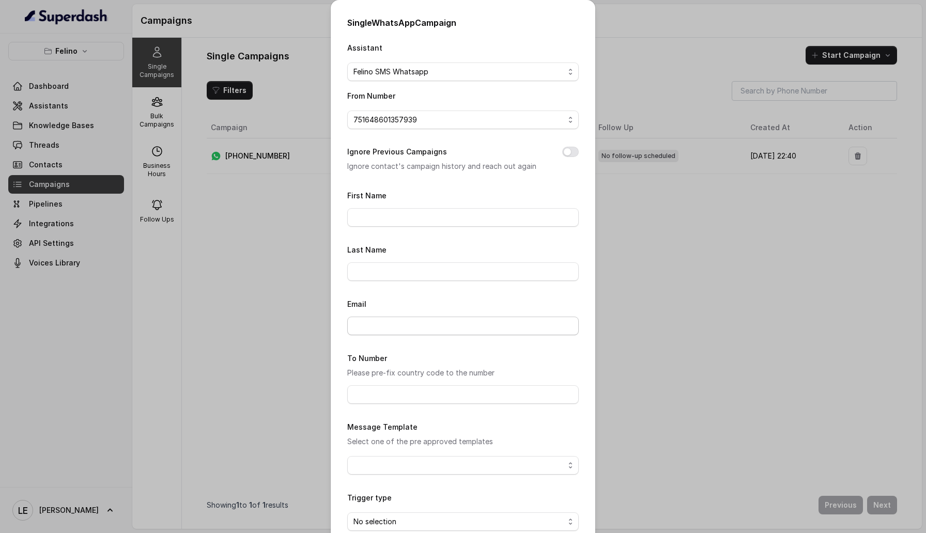
scroll to position [56, 0]
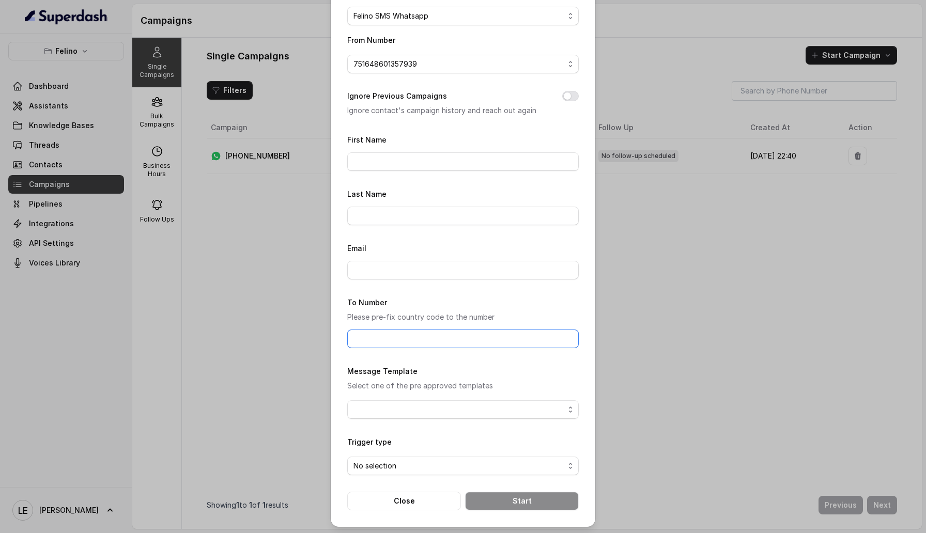
click at [450, 336] on input "To Number" at bounding box center [463, 339] width 232 height 19
